Goal: Navigation & Orientation: Find specific page/section

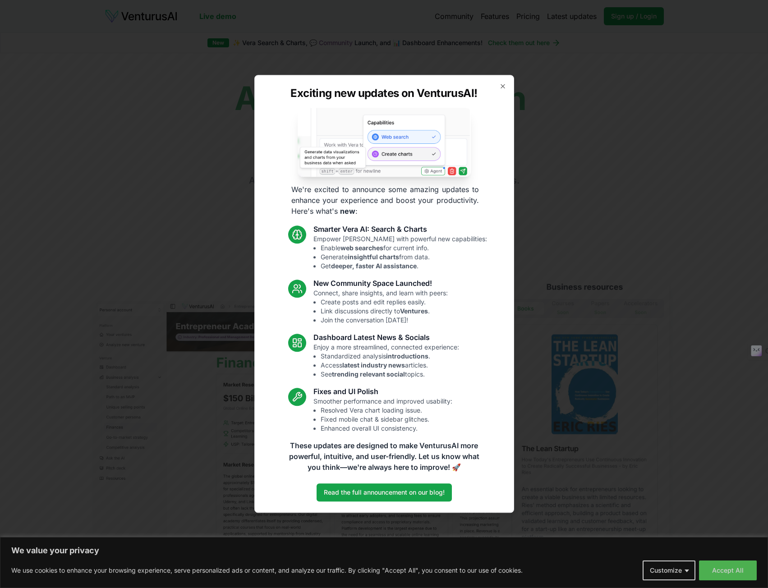
click at [500, 95] on div "Exciting new updates on VenturusAI! We're excited to announce some amazing upda…" at bounding box center [384, 294] width 260 height 438
click at [501, 89] on icon "button" at bounding box center [502, 86] width 7 height 7
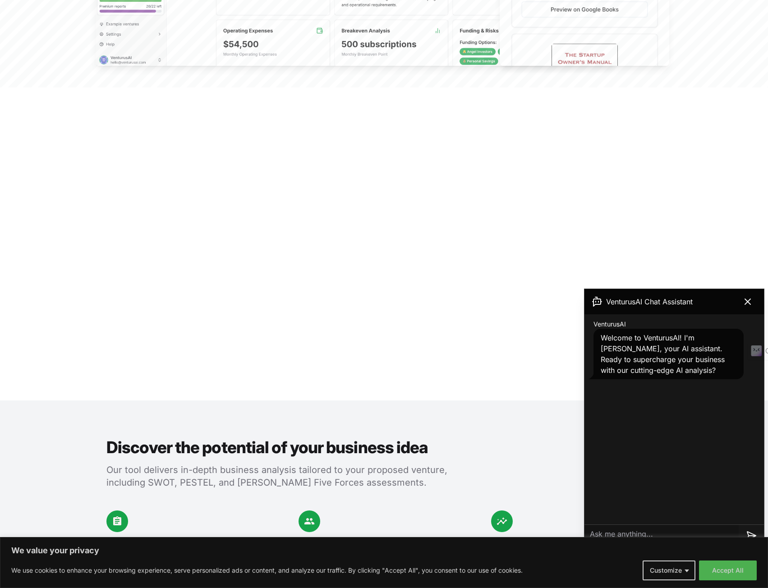
scroll to position [586, 0]
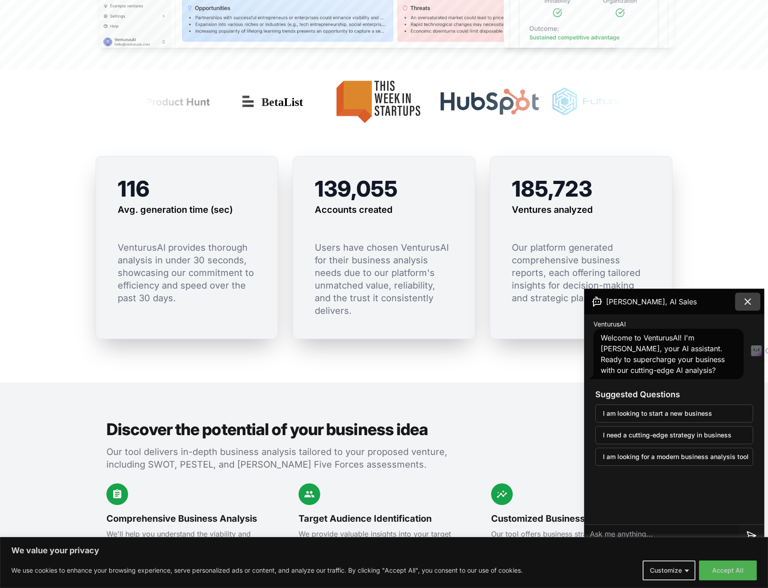
click at [755, 301] on button at bounding box center [747, 302] width 25 height 18
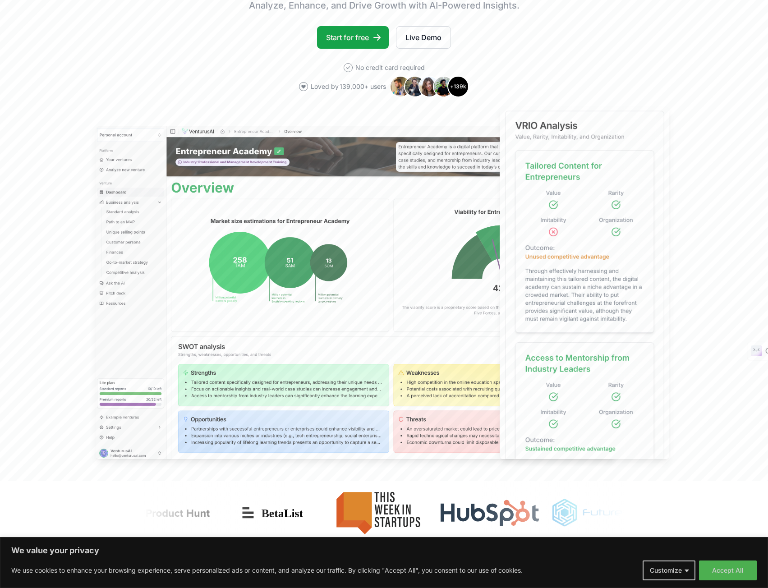
scroll to position [0, 0]
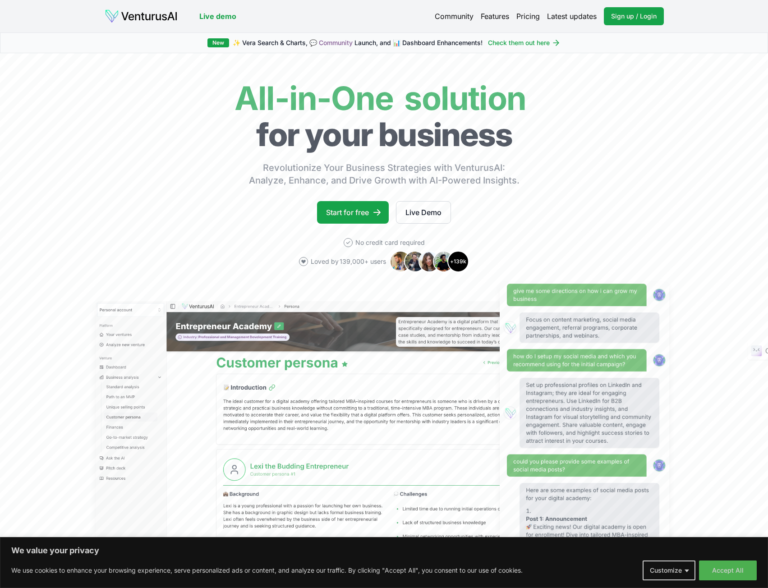
click at [524, 14] on link "Pricing" at bounding box center [527, 16] width 23 height 11
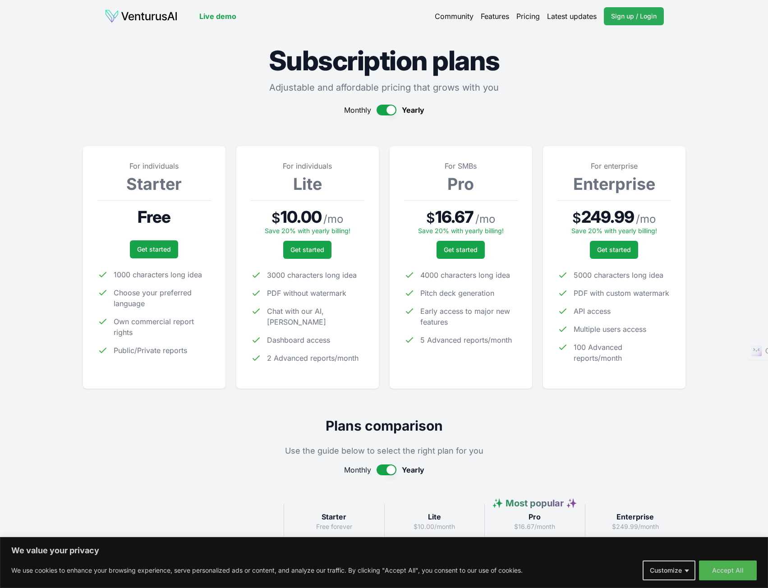
click at [614, 14] on span "Sign up / Login" at bounding box center [634, 16] width 46 height 9
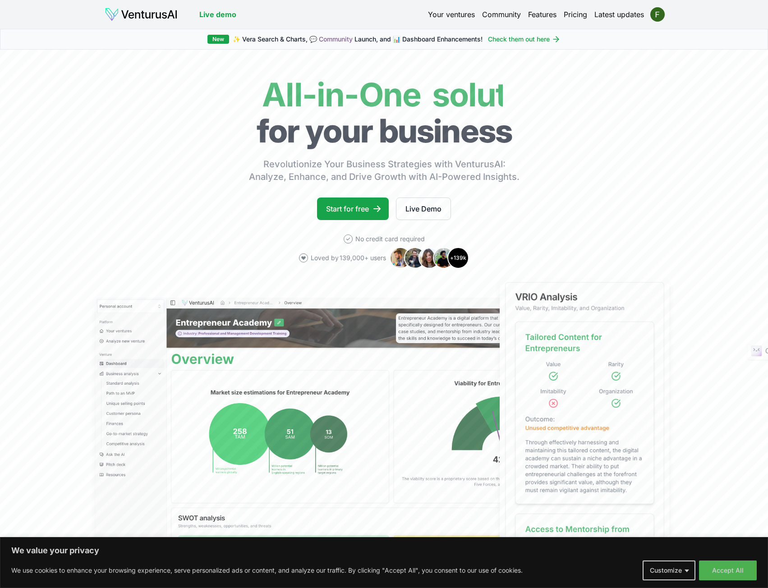
click at [445, 17] on link "Your ventures" at bounding box center [451, 14] width 47 height 11
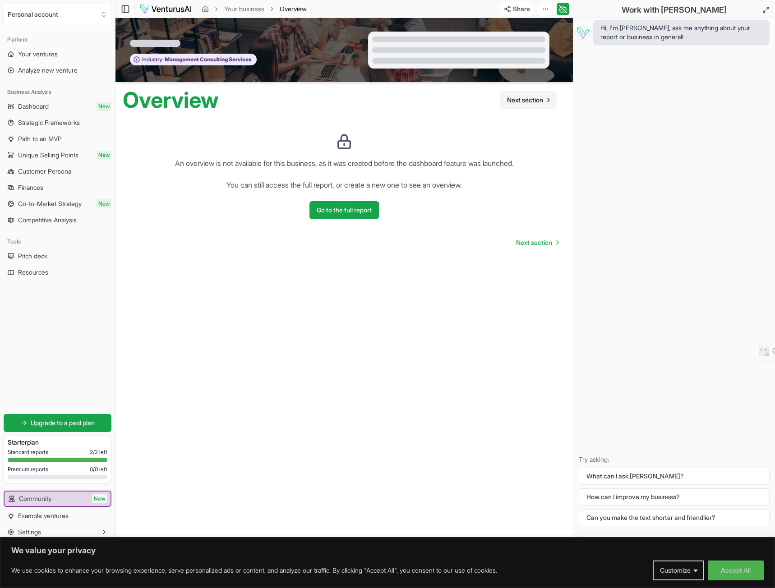
click at [529, 101] on span "Next section" at bounding box center [525, 100] width 36 height 9
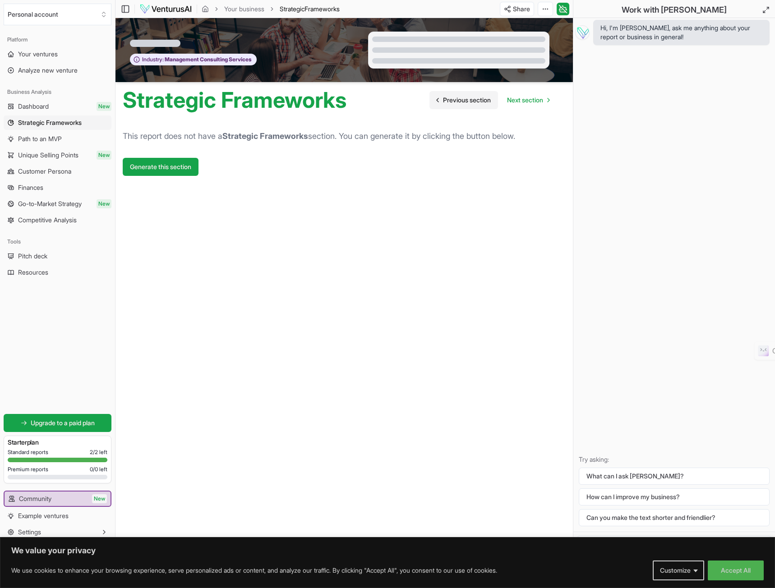
click at [458, 104] on div "Strategic Frameworks Previous section Next section" at bounding box center [343, 96] width 457 height 29
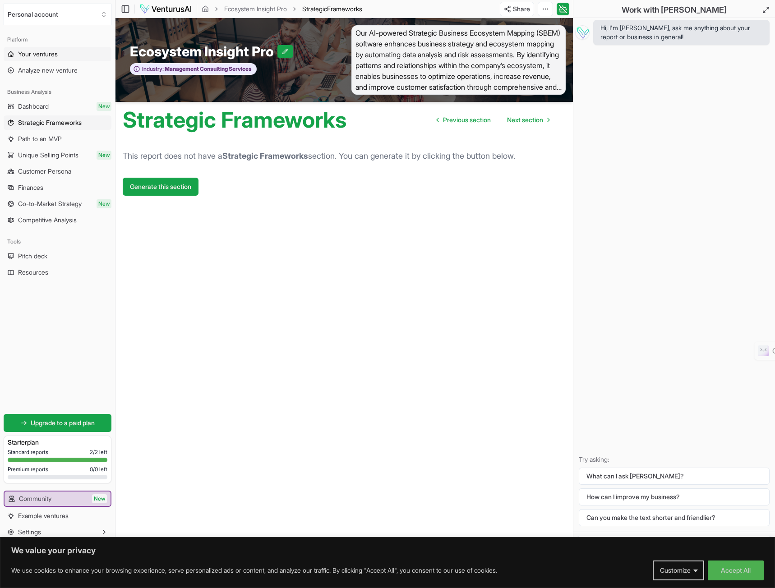
click at [43, 50] on span "Your ventures" at bounding box center [38, 54] width 40 height 9
